Goal: Contribute content: Contribute content

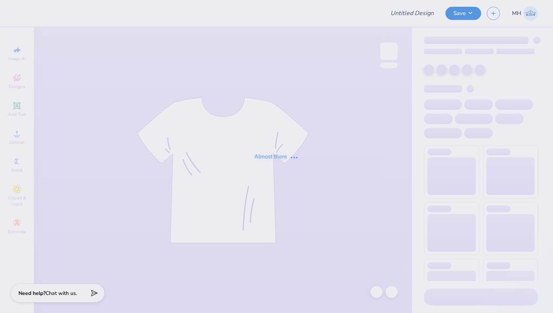
type input "ZTA - homecoming merch"
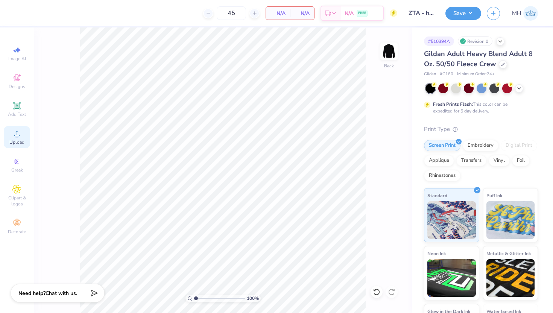
click at [19, 139] on span "Upload" at bounding box center [16, 142] width 15 height 6
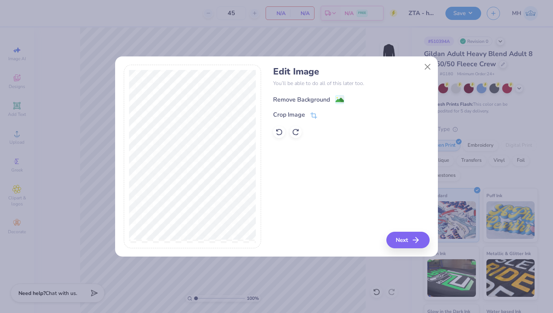
click at [337, 99] on image at bounding box center [339, 100] width 8 height 8
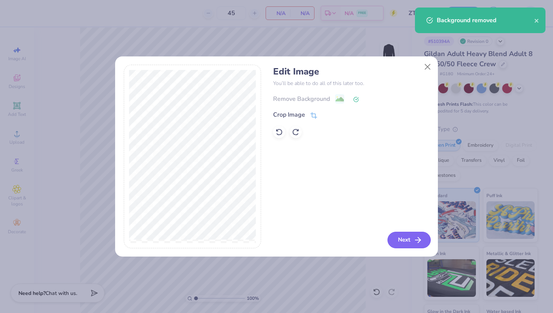
click at [410, 245] on button "Next" at bounding box center [408, 240] width 43 height 17
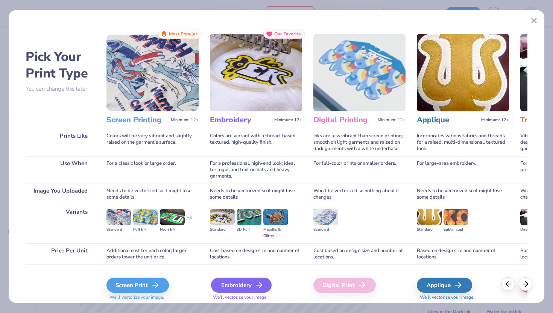
click at [232, 283] on div "Embroidery" at bounding box center [241, 284] width 61 height 15
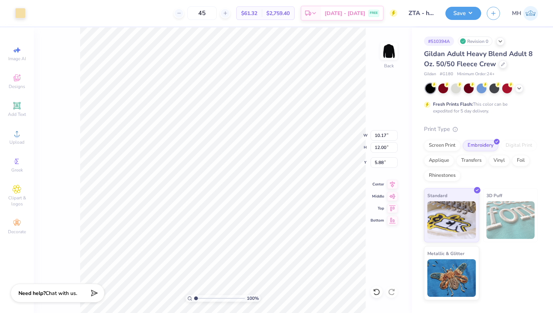
type input "3.00"
click at [465, 11] on button "Save" at bounding box center [463, 12] width 36 height 13
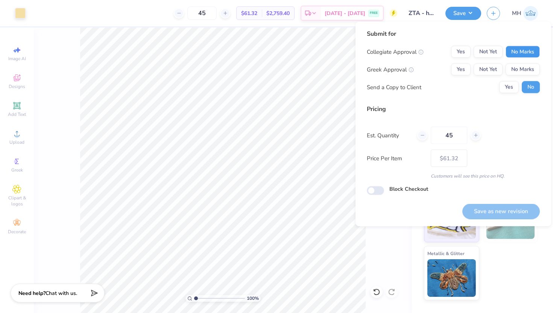
click at [513, 50] on button "No Marks" at bounding box center [522, 52] width 34 height 12
click at [518, 68] on button "No Marks" at bounding box center [522, 70] width 34 height 12
click at [507, 210] on button "Save as new revision" at bounding box center [500, 210] width 77 height 15
type input "– –"
